Goal: Transaction & Acquisition: Obtain resource

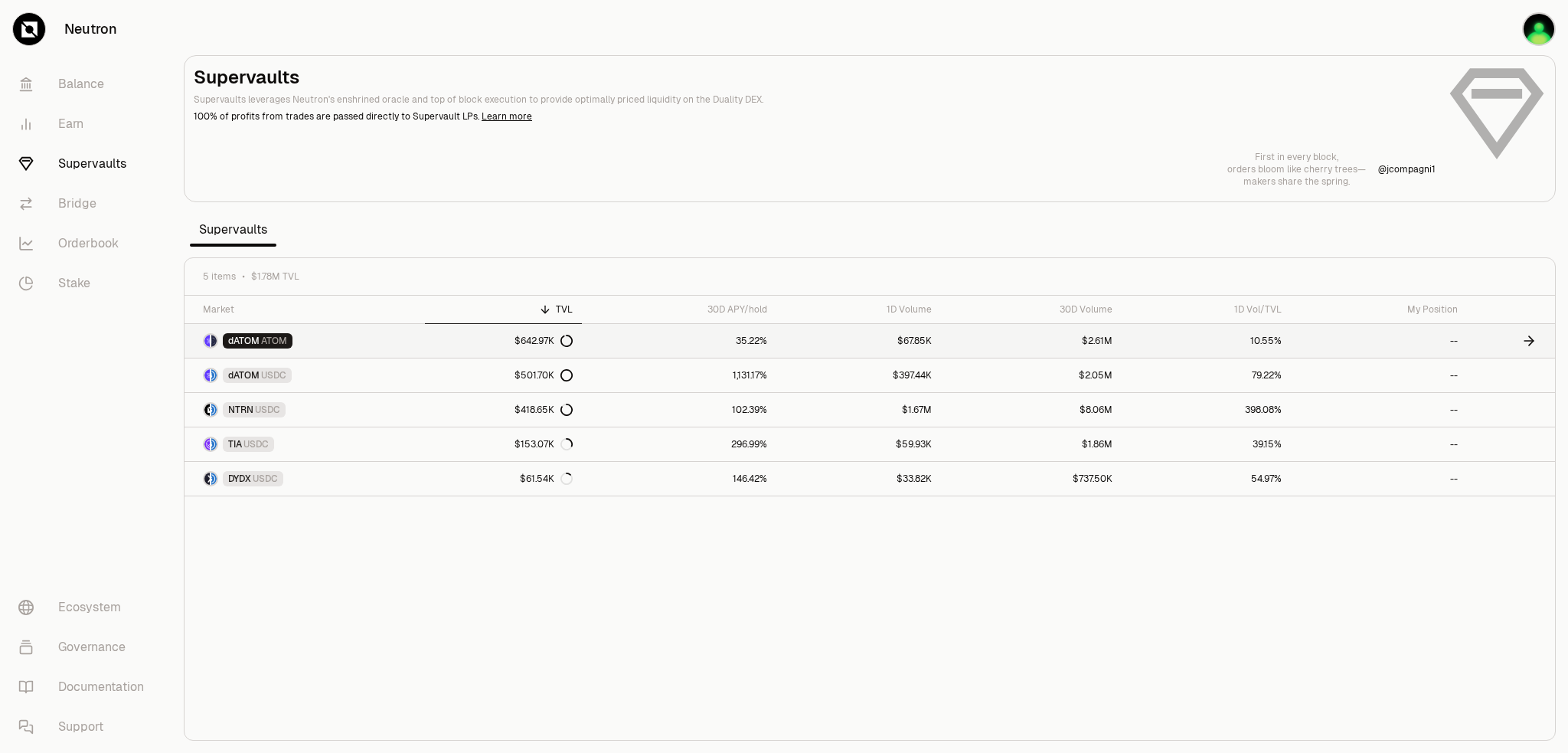
click at [477, 342] on link "$642.97K" at bounding box center [503, 340] width 157 height 34
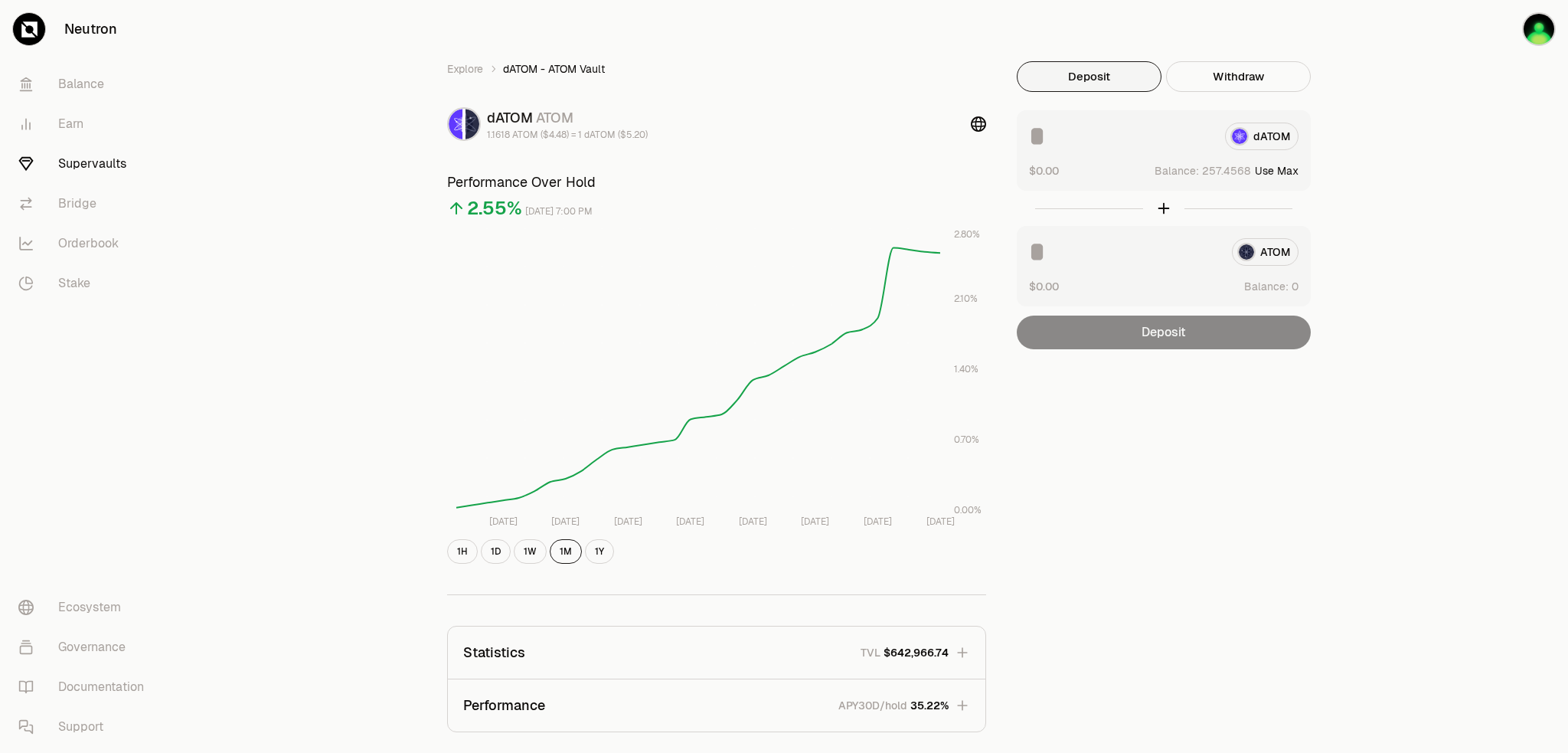
click at [1289, 171] on button "Use Max" at bounding box center [1276, 170] width 44 height 16
type input "**********"
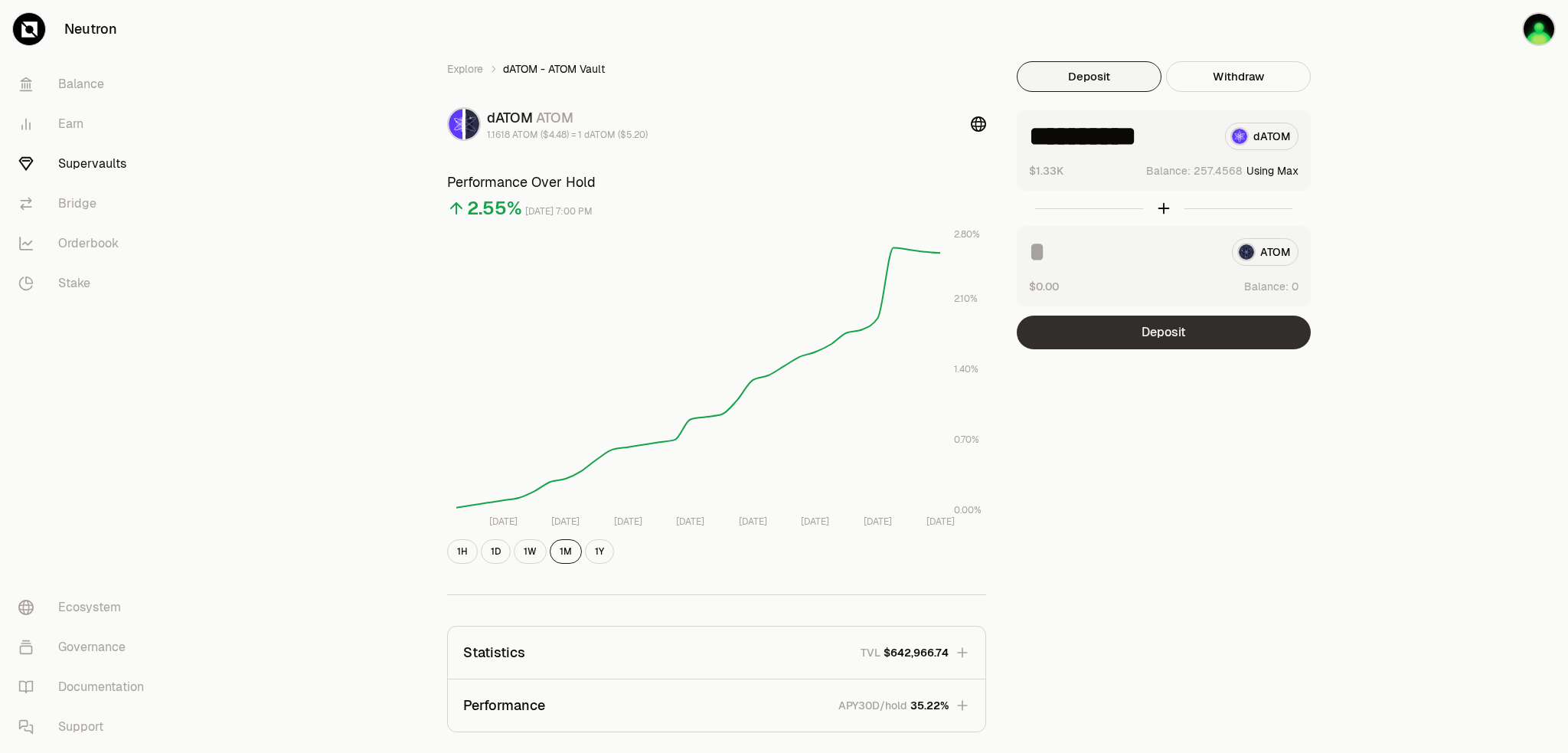
click at [1183, 336] on button "Deposit" at bounding box center [1164, 332] width 294 height 34
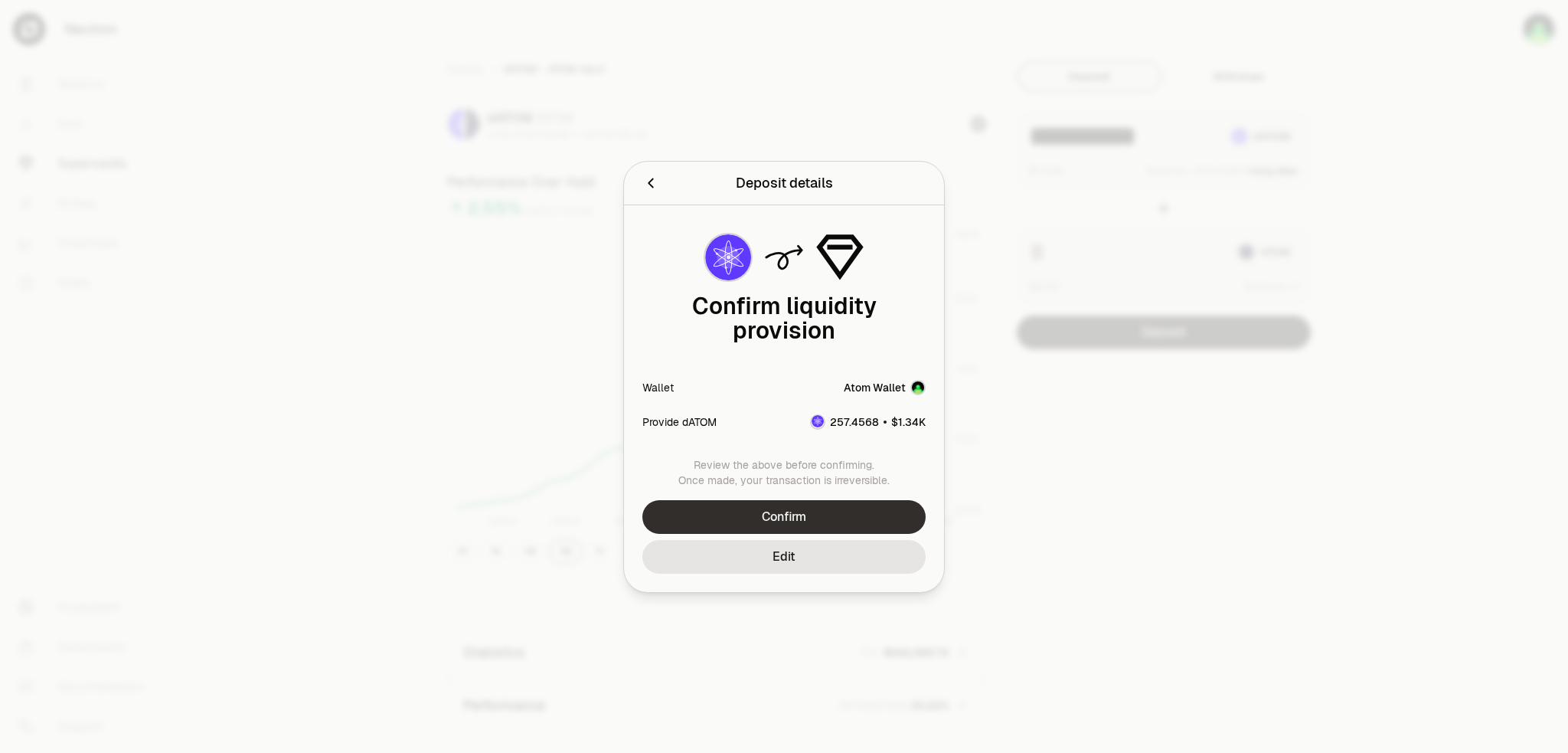
click at [809, 519] on button "Confirm" at bounding box center [784, 516] width 284 height 34
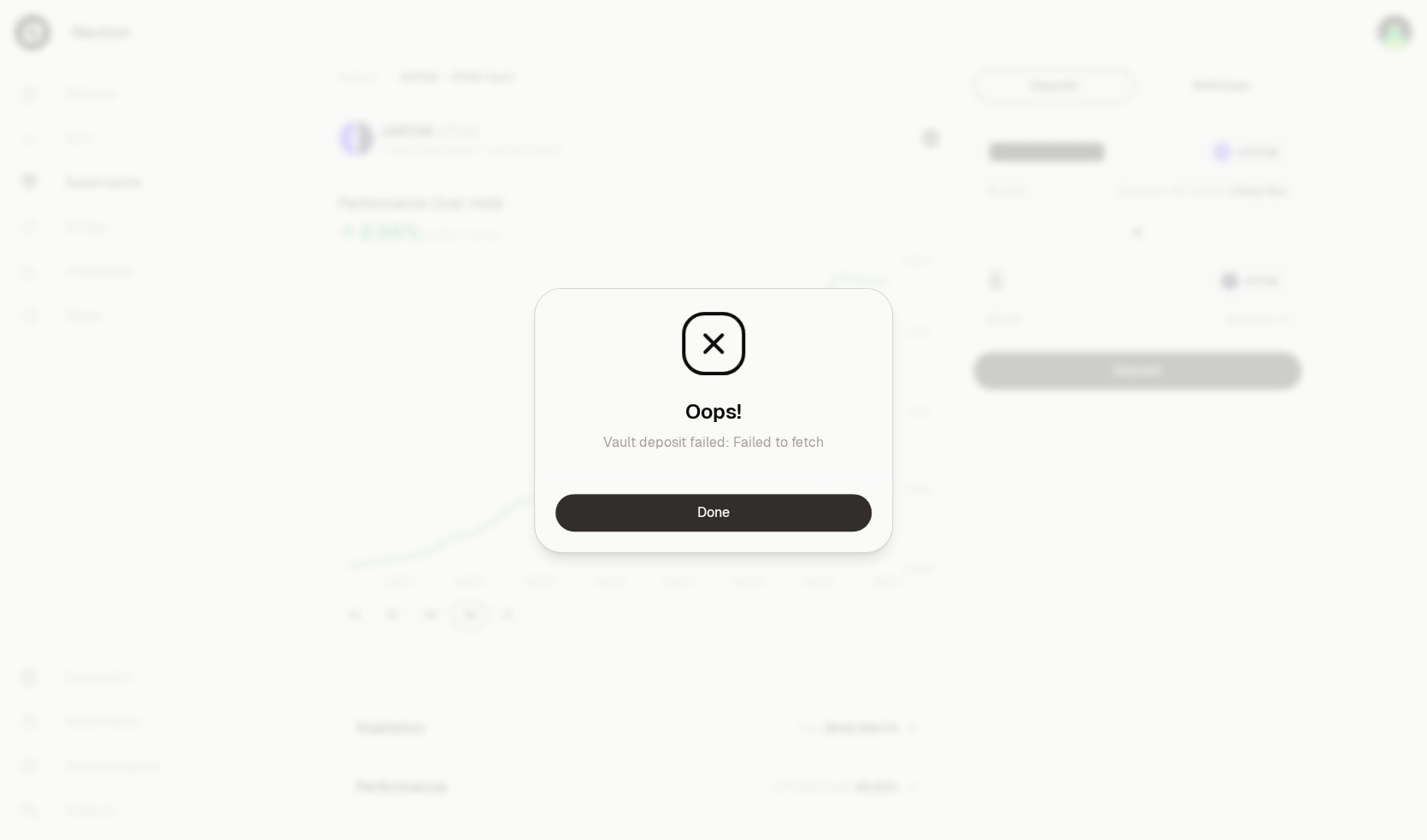
click at [682, 519] on button "Done" at bounding box center [714, 513] width 316 height 38
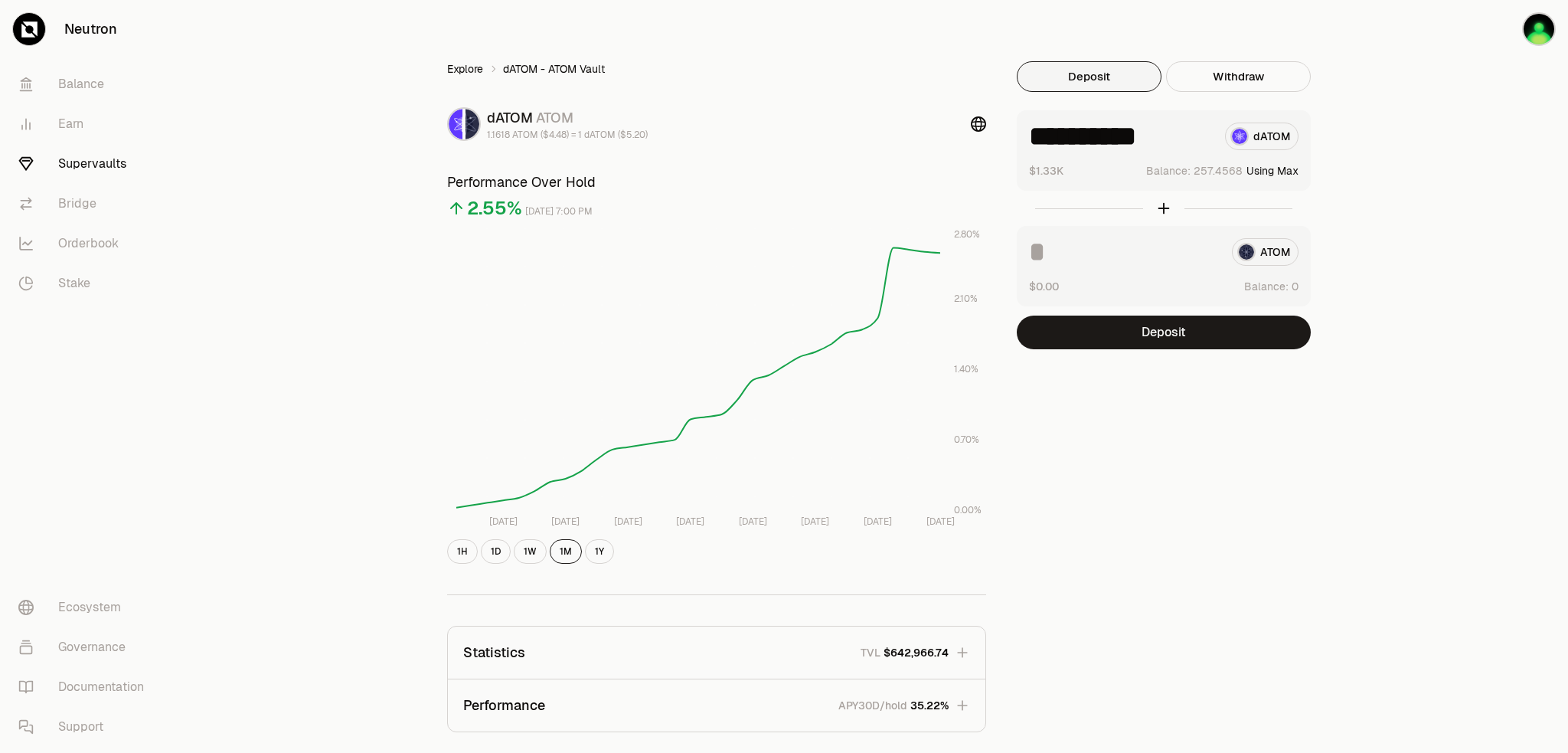
click at [452, 72] on link "Explore" at bounding box center [465, 69] width 36 height 16
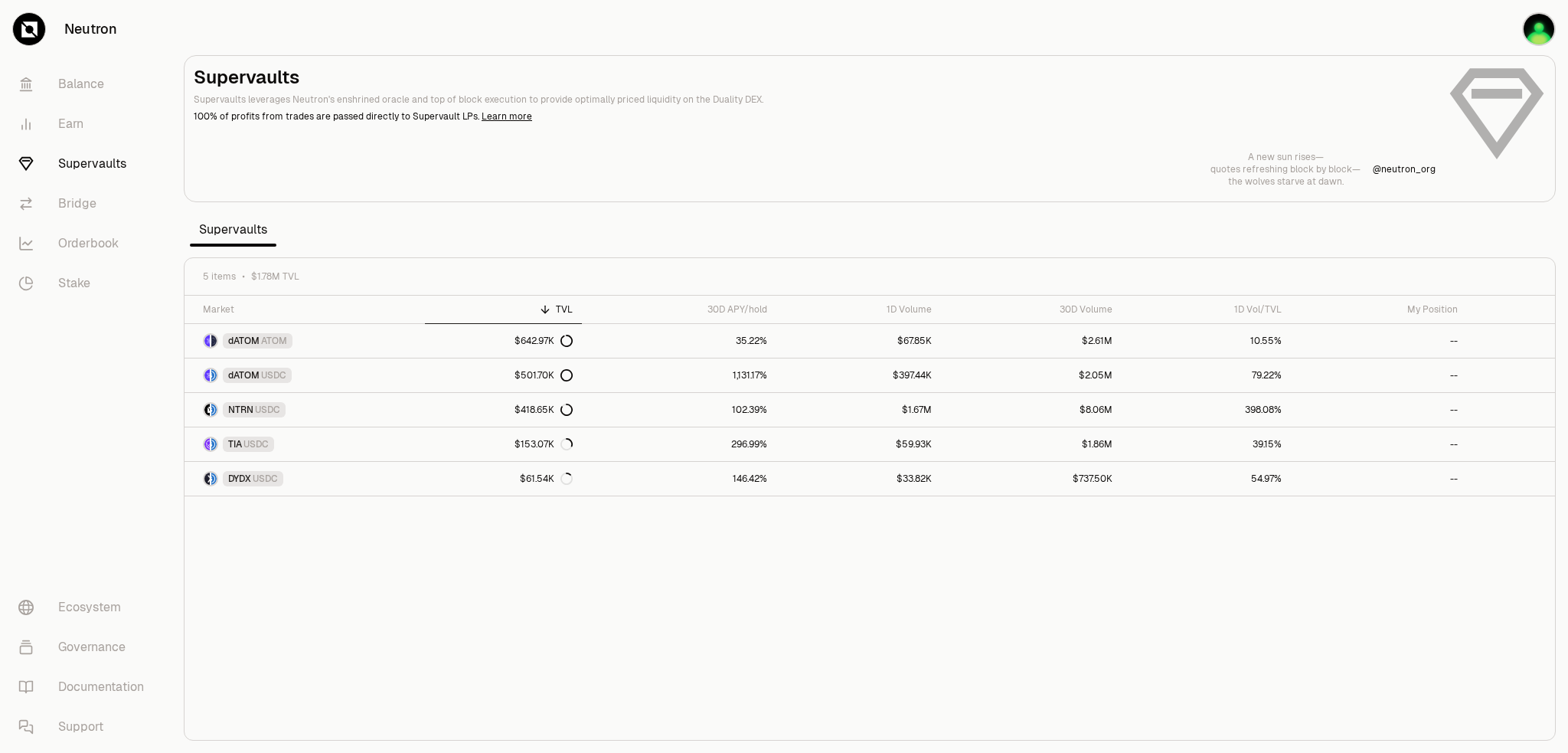
drag, startPoint x: 674, startPoint y: 662, endPoint x: 604, endPoint y: 506, distance: 171.0
click at [674, 661] on div "Market TVL 30D APY/hold 1D Volume 30D Volume 1D Vol/TVL My Position dATOM ATOM …" at bounding box center [870, 518] width 1371 height 445
click at [622, 619] on div "Market TVL 30D APY/hold 1D Volume 30D Volume 1D Vol/TVL My Position dATOM ATOM …" at bounding box center [870, 518] width 1371 height 445
click at [531, 559] on div "Market TVL 30D APY/hold 1D Volume 30D Volume 1D Vol/TVL My Position dATOM ATOM …" at bounding box center [870, 518] width 1371 height 445
click at [568, 341] on icon at bounding box center [566, 340] width 12 height 12
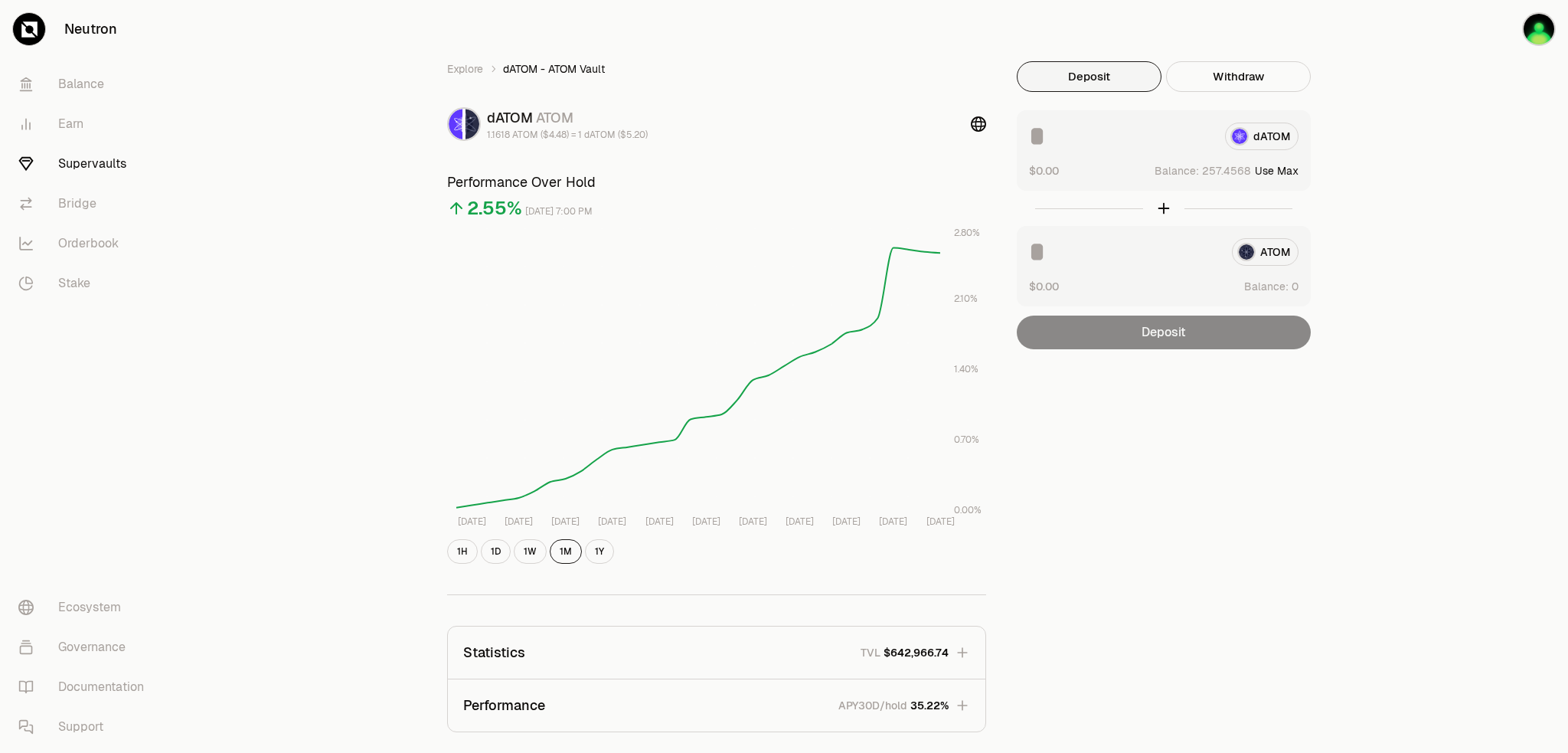
click at [330, 412] on div "Explore dATOM - ATOM Vault dATOM ATOM 1.1618 ATOM ($4.48) = 1 dATOM ($5.20) Per…" at bounding box center [869, 501] width 1396 height 1001
click at [73, 127] on link "Earn" at bounding box center [85, 124] width 159 height 39
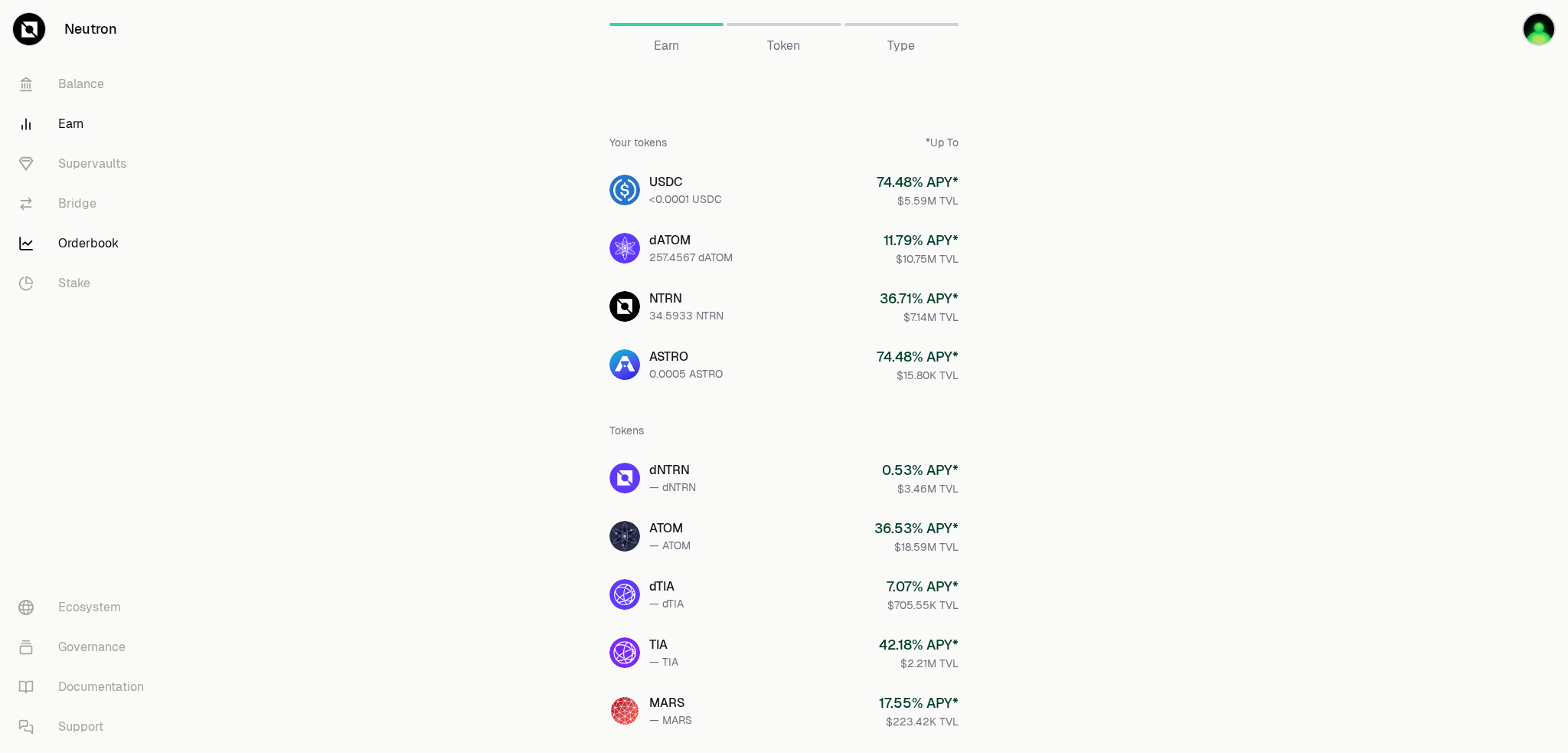
click at [94, 235] on link "Orderbook" at bounding box center [85, 243] width 159 height 39
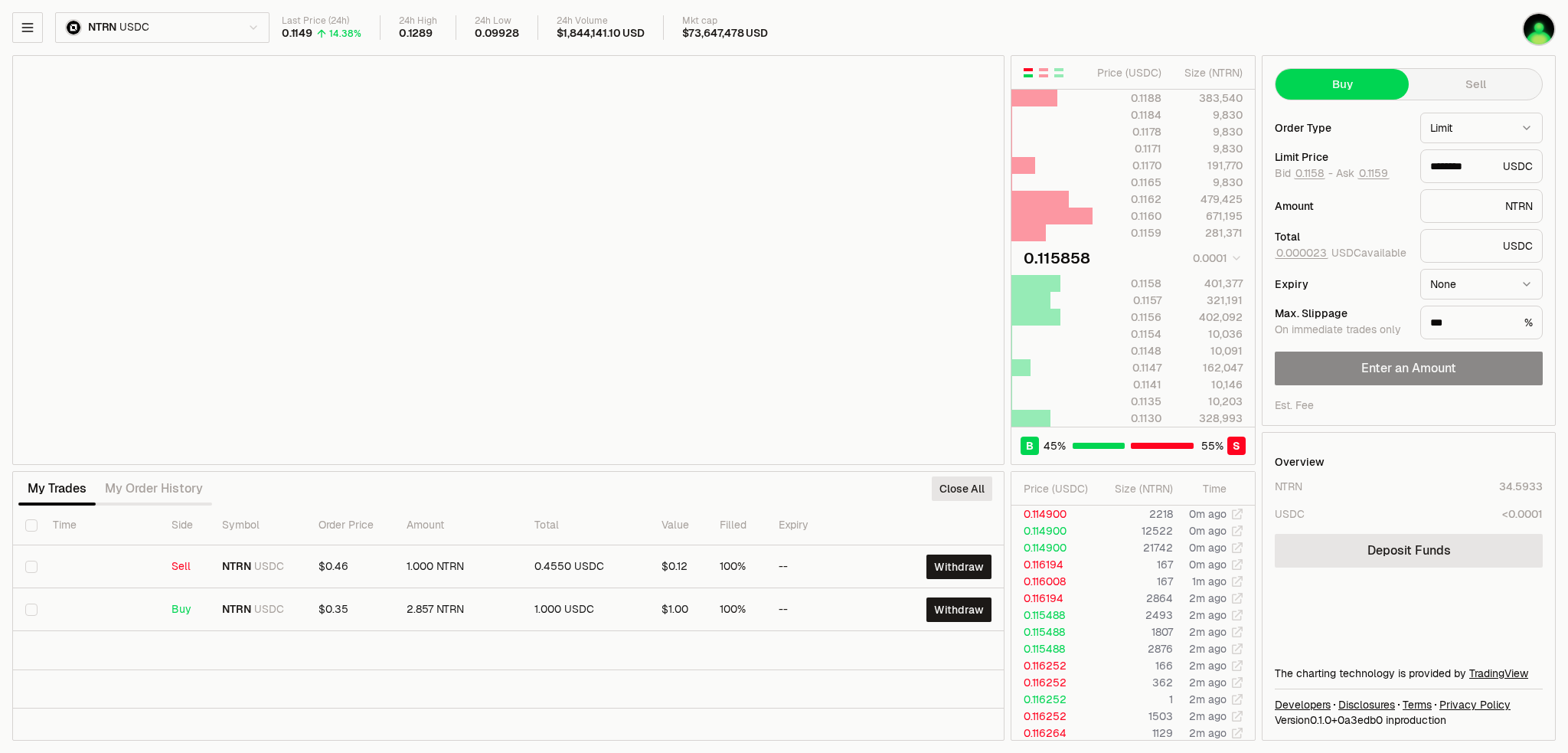
type input "********"
